Goal: Task Accomplishment & Management: Use online tool/utility

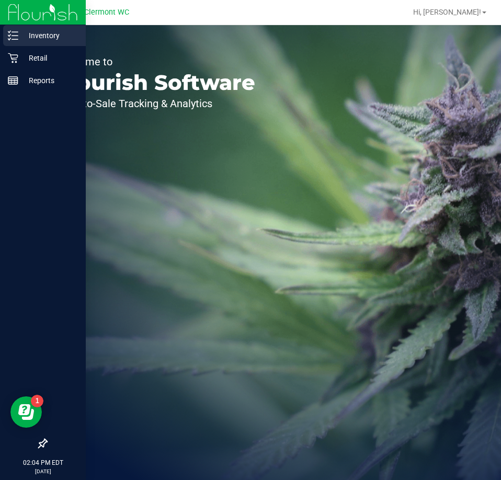
click at [22, 40] on p "Inventory" at bounding box center [49, 35] width 63 height 13
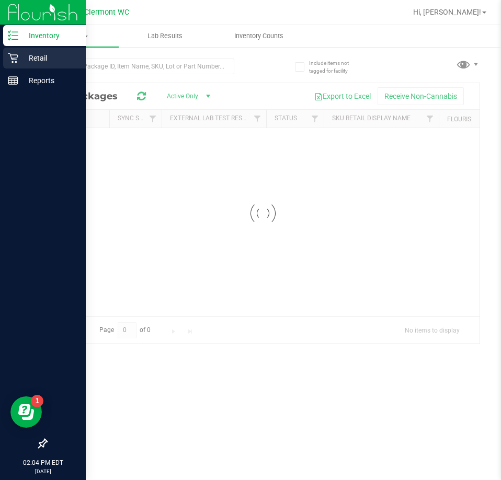
click at [59, 56] on p "Retail" at bounding box center [49, 58] width 63 height 13
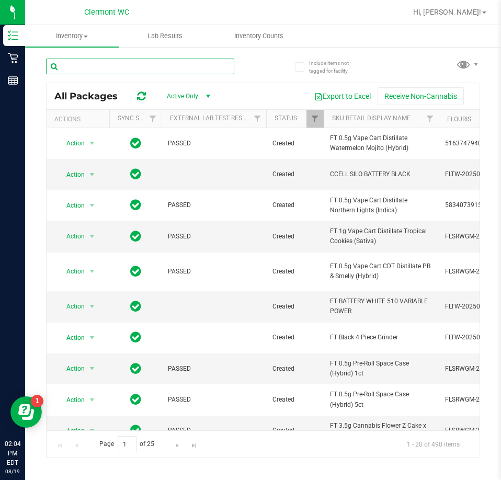
click at [155, 69] on input "text" at bounding box center [140, 67] width 188 height 16
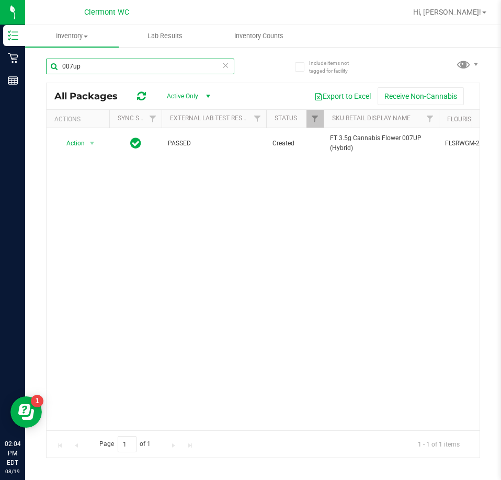
type input "007up"
click at [227, 68] on icon at bounding box center [225, 65] width 7 height 13
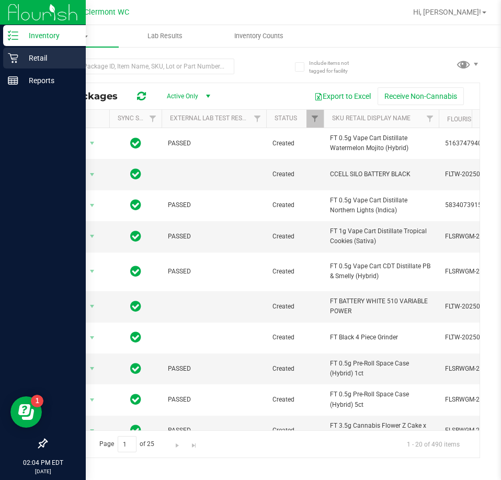
click at [14, 57] on icon at bounding box center [13, 58] width 10 height 10
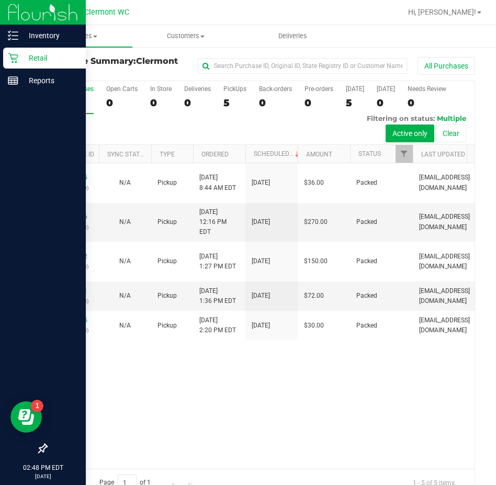
click at [1, 146] on div at bounding box center [43, 266] width 86 height 346
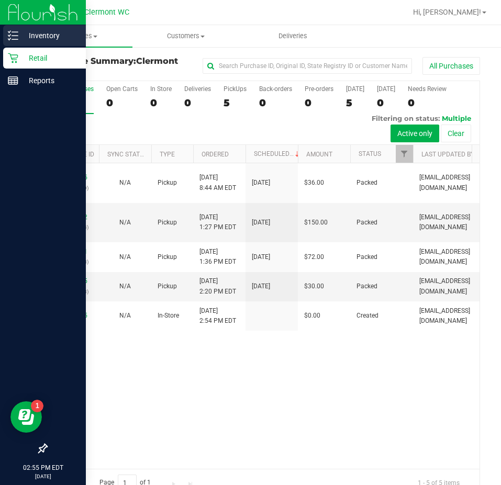
click at [24, 27] on div "Inventory" at bounding box center [44, 35] width 83 height 21
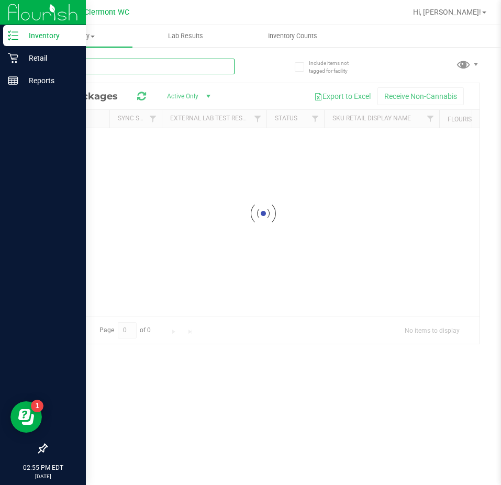
click at [136, 67] on div "Inventory All packages All inventory Waste log Lab Results Inventory Counts" at bounding box center [263, 255] width 476 height 460
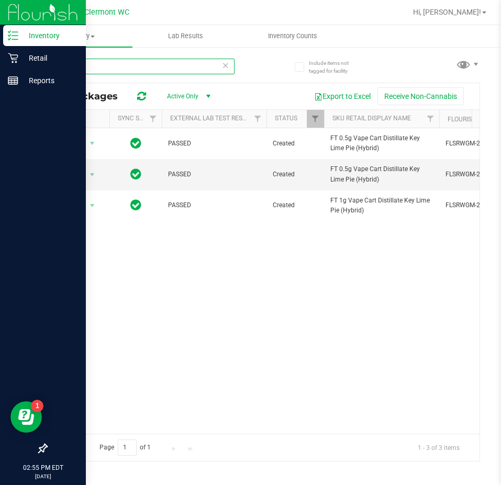
type input "klp"
click at [227, 66] on icon at bounding box center [225, 65] width 7 height 13
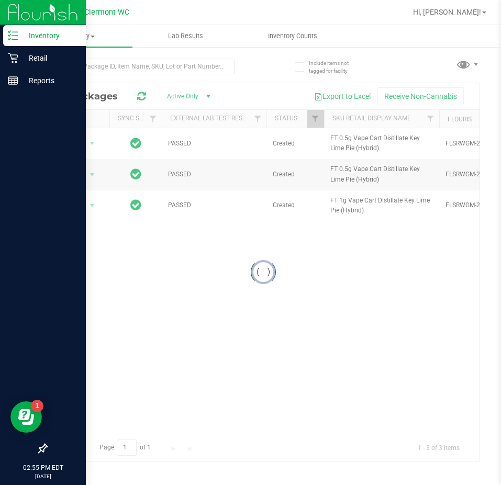
click at [249, 63] on div at bounding box center [154, 65] width 217 height 33
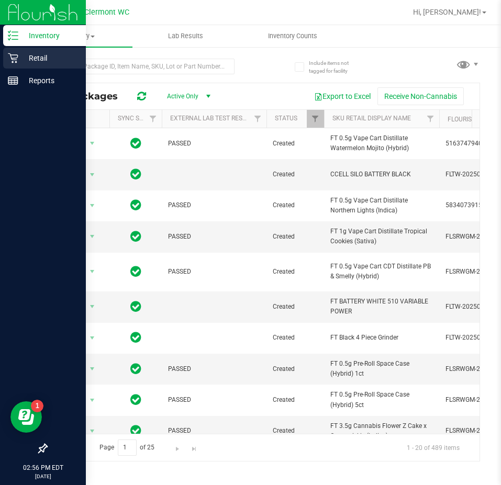
click at [16, 53] on icon at bounding box center [13, 58] width 10 height 10
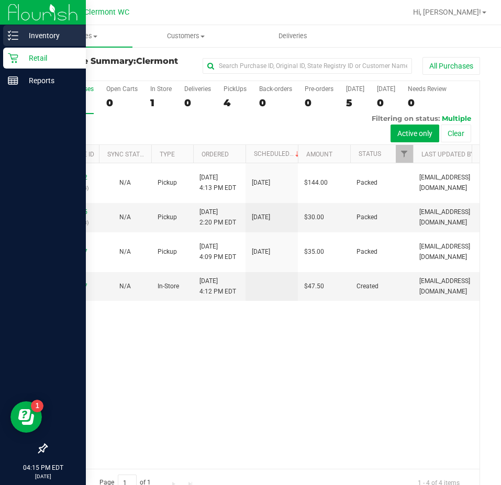
click at [1, 41] on link "Inventory" at bounding box center [43, 36] width 86 height 23
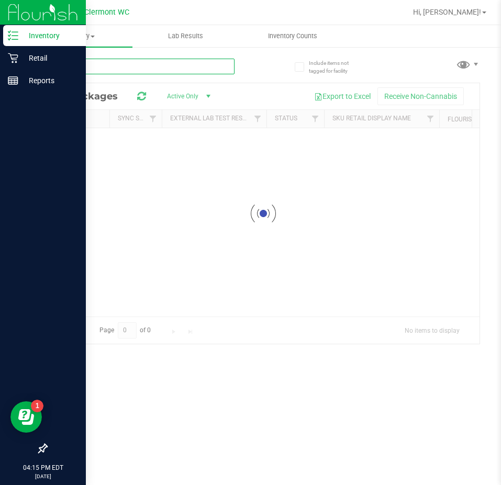
click at [121, 62] on div "Inventory All packages All inventory Waste log Lab Results Inventory Counts" at bounding box center [263, 255] width 476 height 460
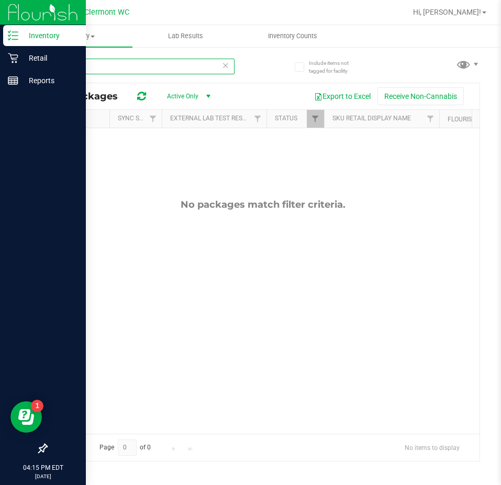
type input "gss"
click at [225, 62] on icon at bounding box center [225, 65] width 7 height 13
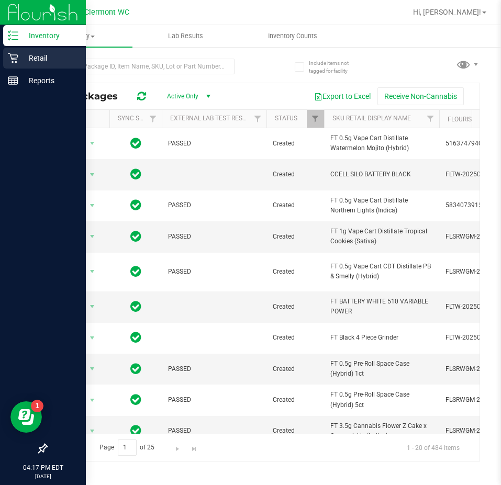
click at [6, 63] on div "Retail" at bounding box center [44, 58] width 83 height 21
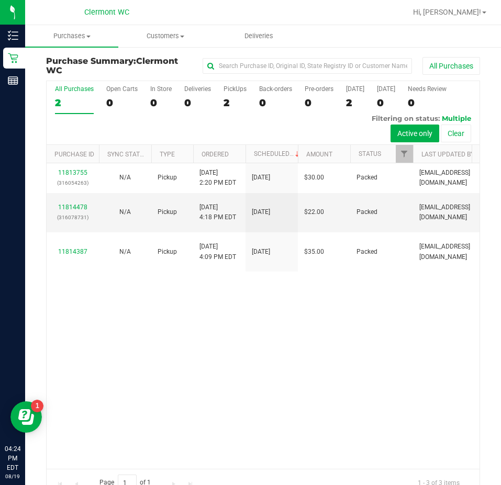
click at [359, 352] on div "11813755 (316054263) N/A Pickup [DATE] 2:20 PM EDT 8/19/2025 $30.00 Packed [EMA…" at bounding box center [263, 316] width 433 height 306
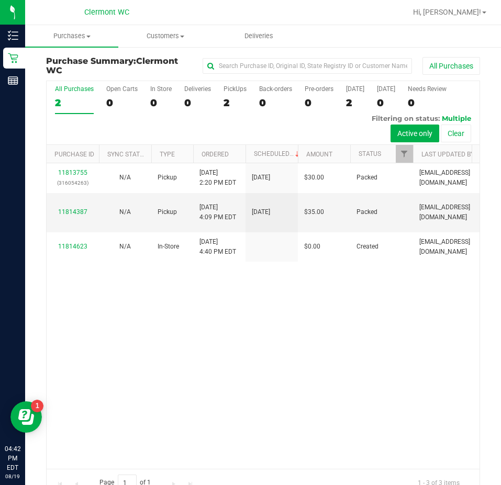
click at [269, 399] on div "11813755 (316054263) N/A Pickup [DATE] 2:20 PM EDT 8/19/2025 $30.00 Packed [EMA…" at bounding box center [263, 316] width 433 height 306
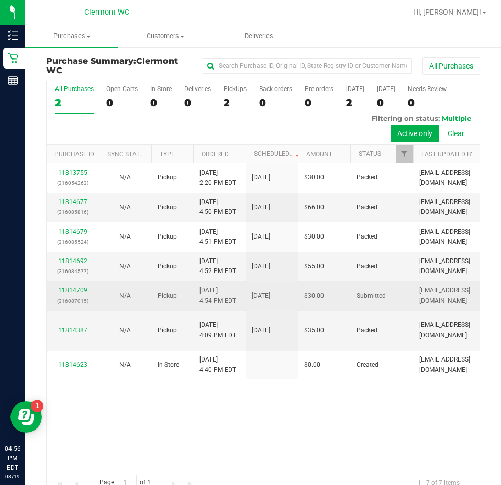
click at [70, 290] on link "11814709" at bounding box center [72, 290] width 29 height 7
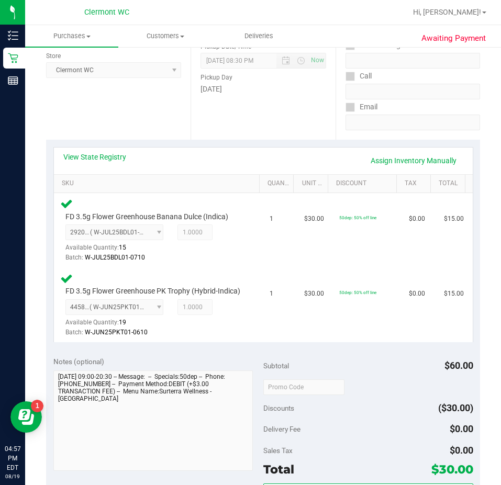
scroll to position [230, 0]
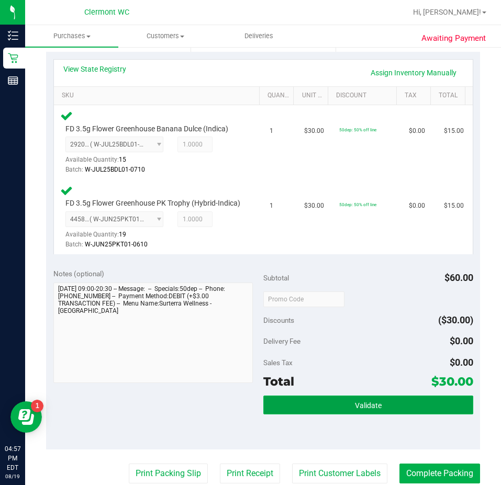
click at [392, 406] on button "Validate" at bounding box center [368, 405] width 210 height 19
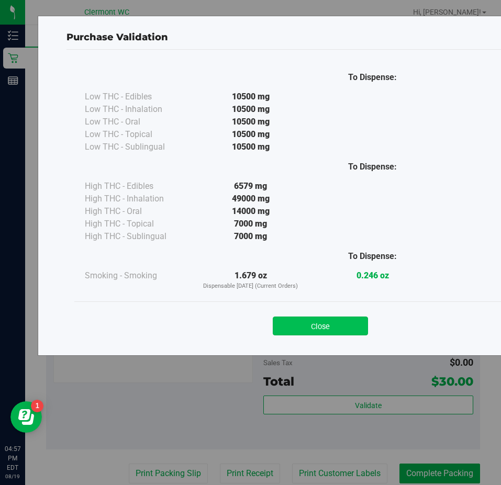
click at [310, 330] on button "Close" at bounding box center [320, 326] width 95 height 19
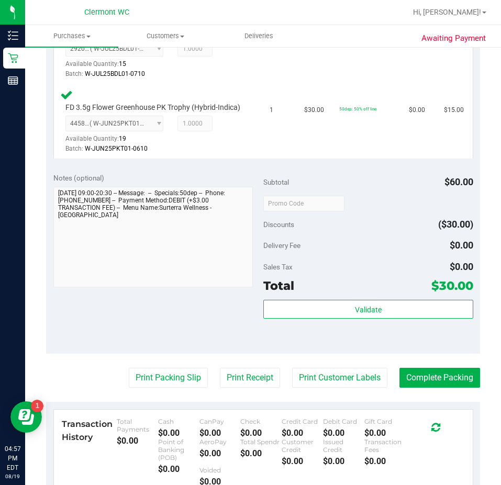
scroll to position [327, 0]
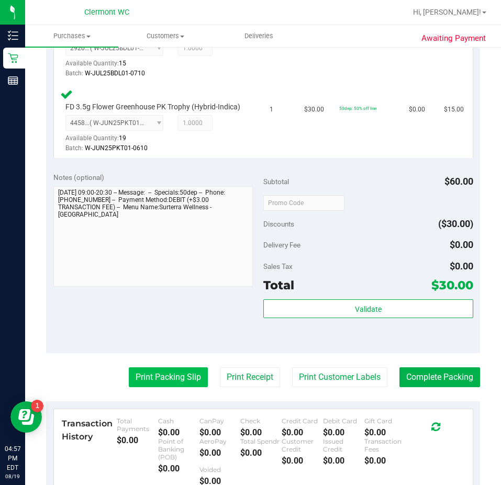
click at [163, 387] on button "Print Packing Slip" at bounding box center [168, 377] width 79 height 20
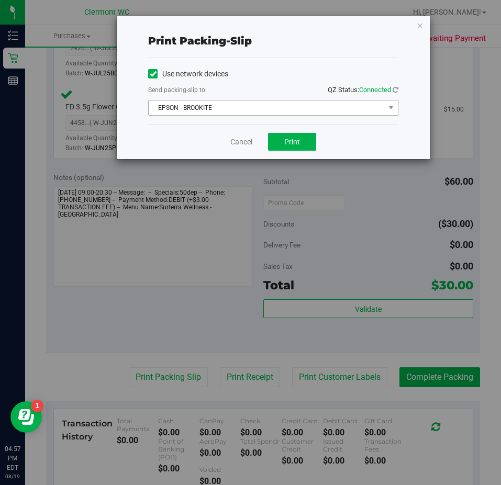
click at [332, 100] on span "EPSON - BROOKITE" at bounding box center [267, 107] width 236 height 15
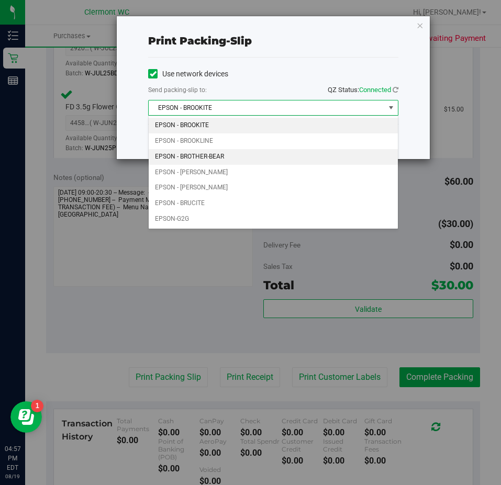
click at [230, 156] on li "EPSON - BROTHER-BEAR" at bounding box center [273, 157] width 249 height 16
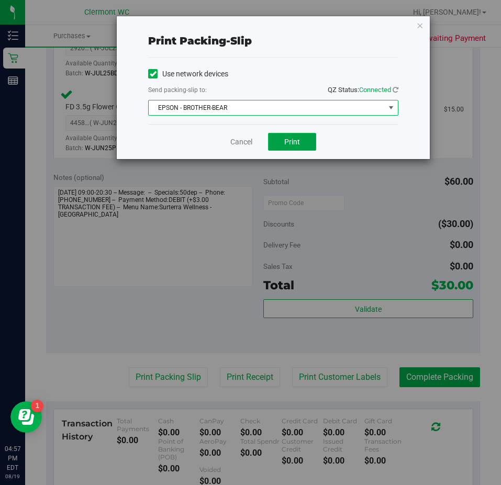
click at [297, 147] on button "Print" at bounding box center [292, 142] width 48 height 18
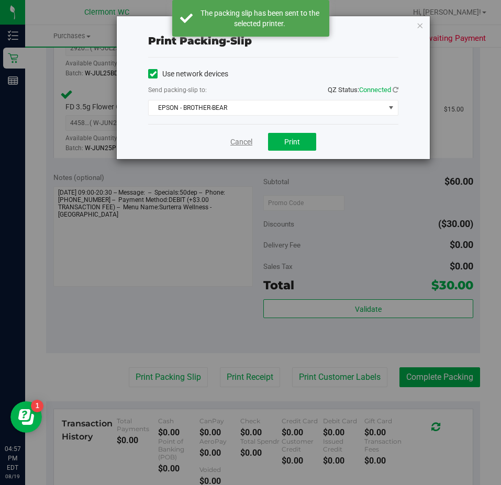
click at [237, 144] on link "Cancel" at bounding box center [241, 142] width 22 height 11
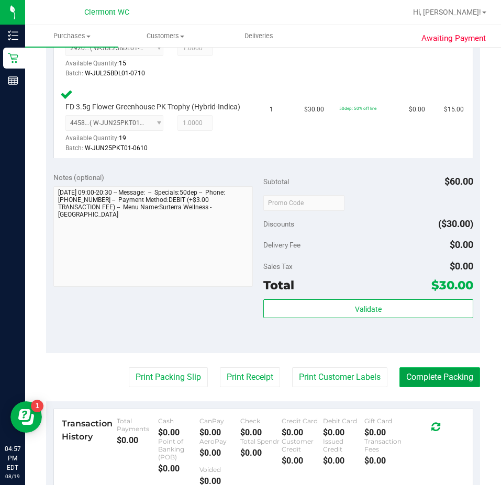
click at [415, 387] on button "Complete Packing" at bounding box center [439, 377] width 81 height 20
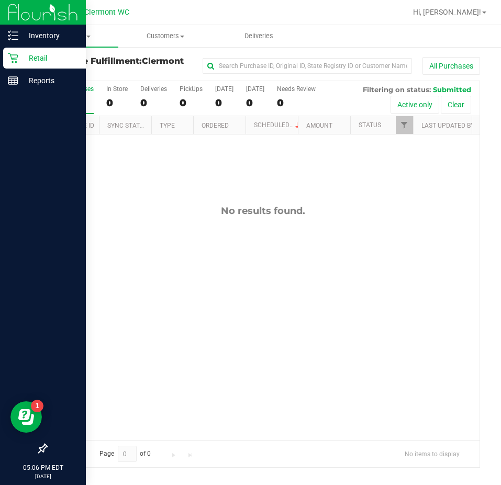
click at [18, 63] on p "Retail" at bounding box center [49, 58] width 63 height 13
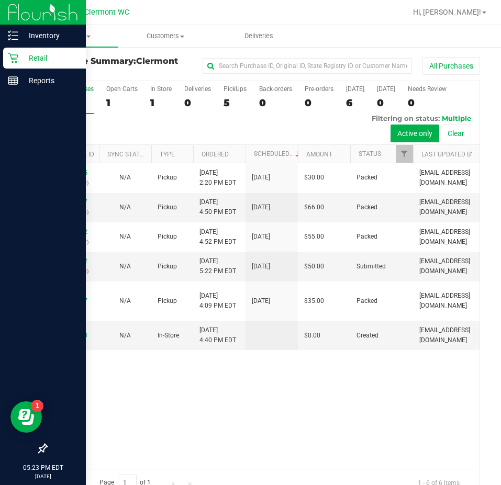
click at [14, 55] on icon at bounding box center [13, 58] width 10 height 10
click at [21, 61] on p "Retail" at bounding box center [49, 58] width 63 height 13
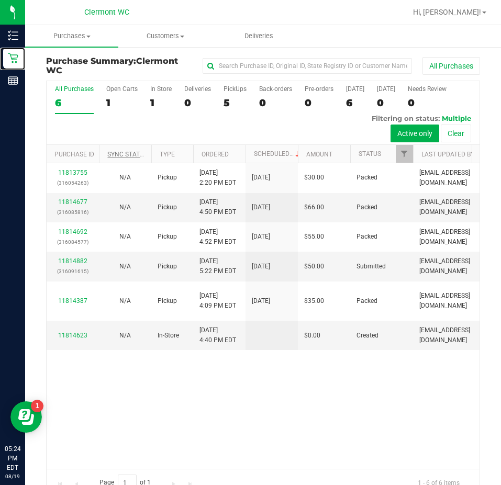
click at [135, 158] on link "Sync Status" at bounding box center [127, 154] width 40 height 7
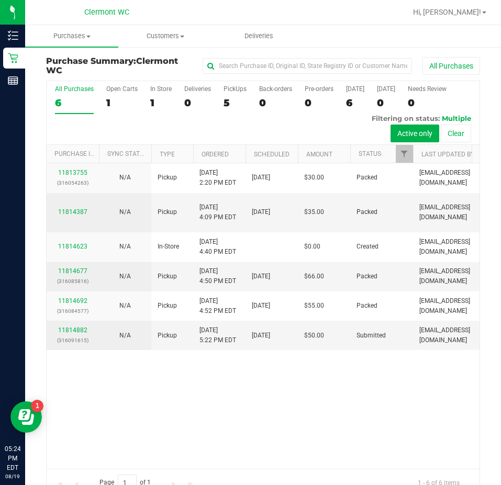
click at [61, 110] on label "All Purchases 6" at bounding box center [74, 99] width 39 height 29
click at [0, 0] on input "All Purchases 6" at bounding box center [0, 0] width 0 height 0
click at [399, 135] on button "Active only" at bounding box center [414, 134] width 49 height 18
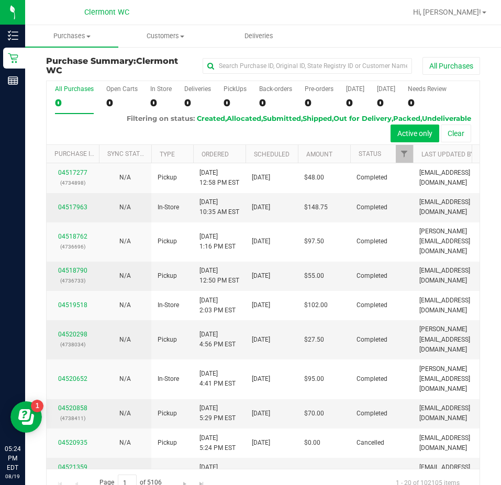
click at [403, 136] on button "Active only" at bounding box center [414, 134] width 49 height 18
click at [400, 135] on button "Active only" at bounding box center [414, 134] width 49 height 18
click at [403, 137] on button "Active only" at bounding box center [414, 134] width 49 height 18
click at [455, 136] on button "Clear" at bounding box center [456, 134] width 30 height 18
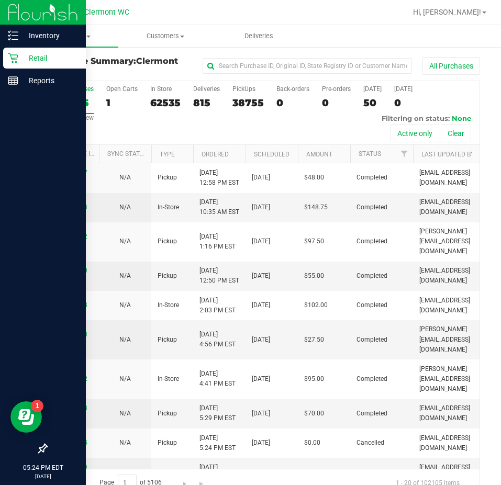
click at [9, 60] on icon at bounding box center [13, 58] width 10 height 10
click at [10, 36] on icon at bounding box center [13, 35] width 10 height 10
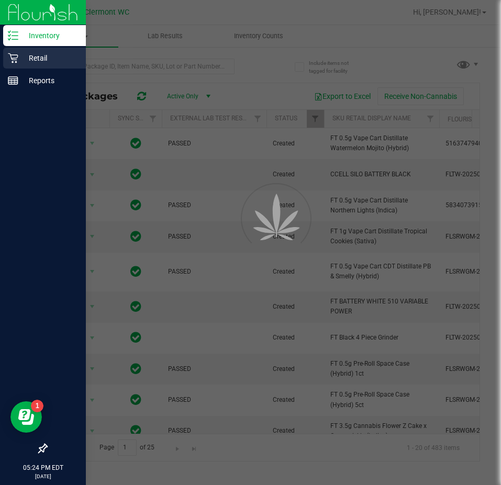
click at [18, 57] on p "Retail" at bounding box center [49, 58] width 63 height 13
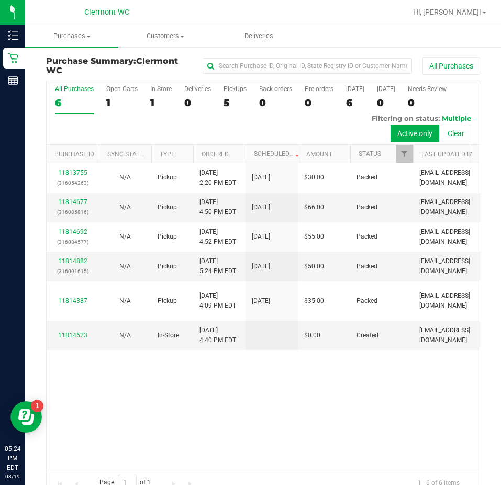
click at [278, 414] on div "11813755 (316054263) N/A Pickup [DATE] 2:20 PM EDT 8/19/2025 $30.00 Packed [EMA…" at bounding box center [263, 316] width 433 height 306
click at [75, 35] on span "Purchases" at bounding box center [71, 35] width 93 height 9
click at [49, 77] on span "Fulfillment" at bounding box center [57, 75] width 65 height 9
